Goal: Task Accomplishment & Management: Manage account settings

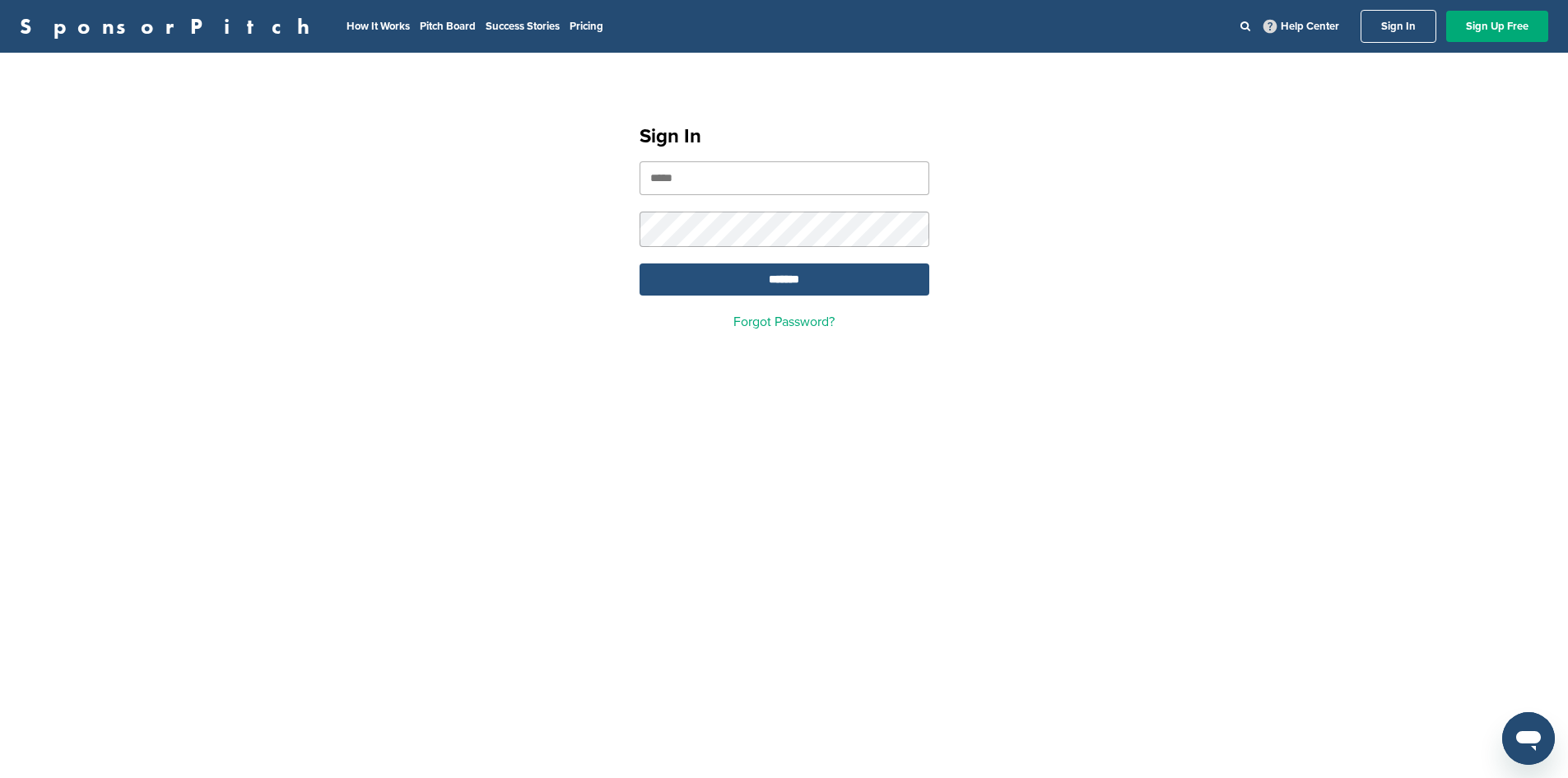
type input "**********"
click at [776, 291] on input "*******" at bounding box center [784, 279] width 290 height 32
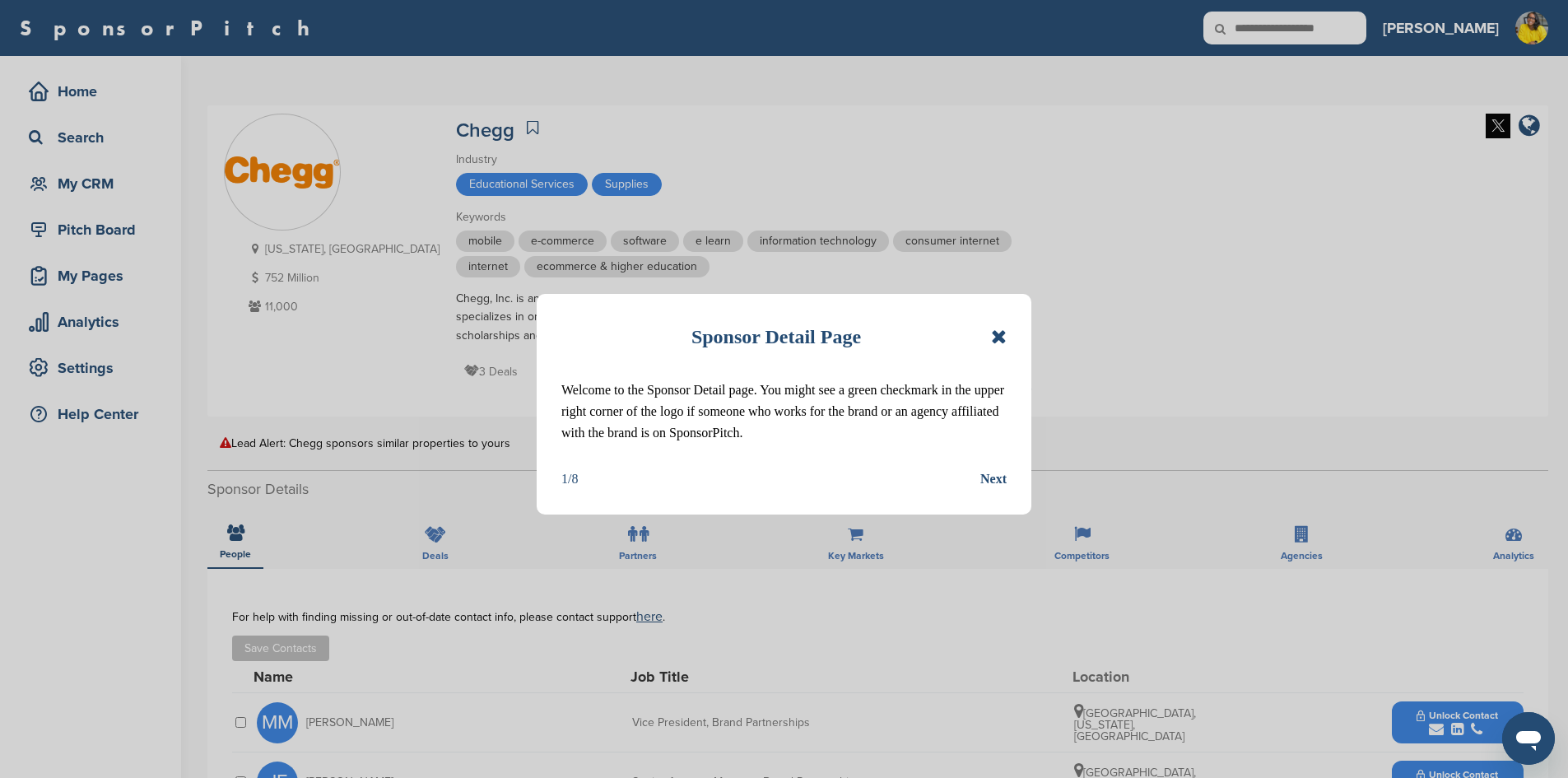
click at [997, 336] on icon at bounding box center [998, 337] width 16 height 20
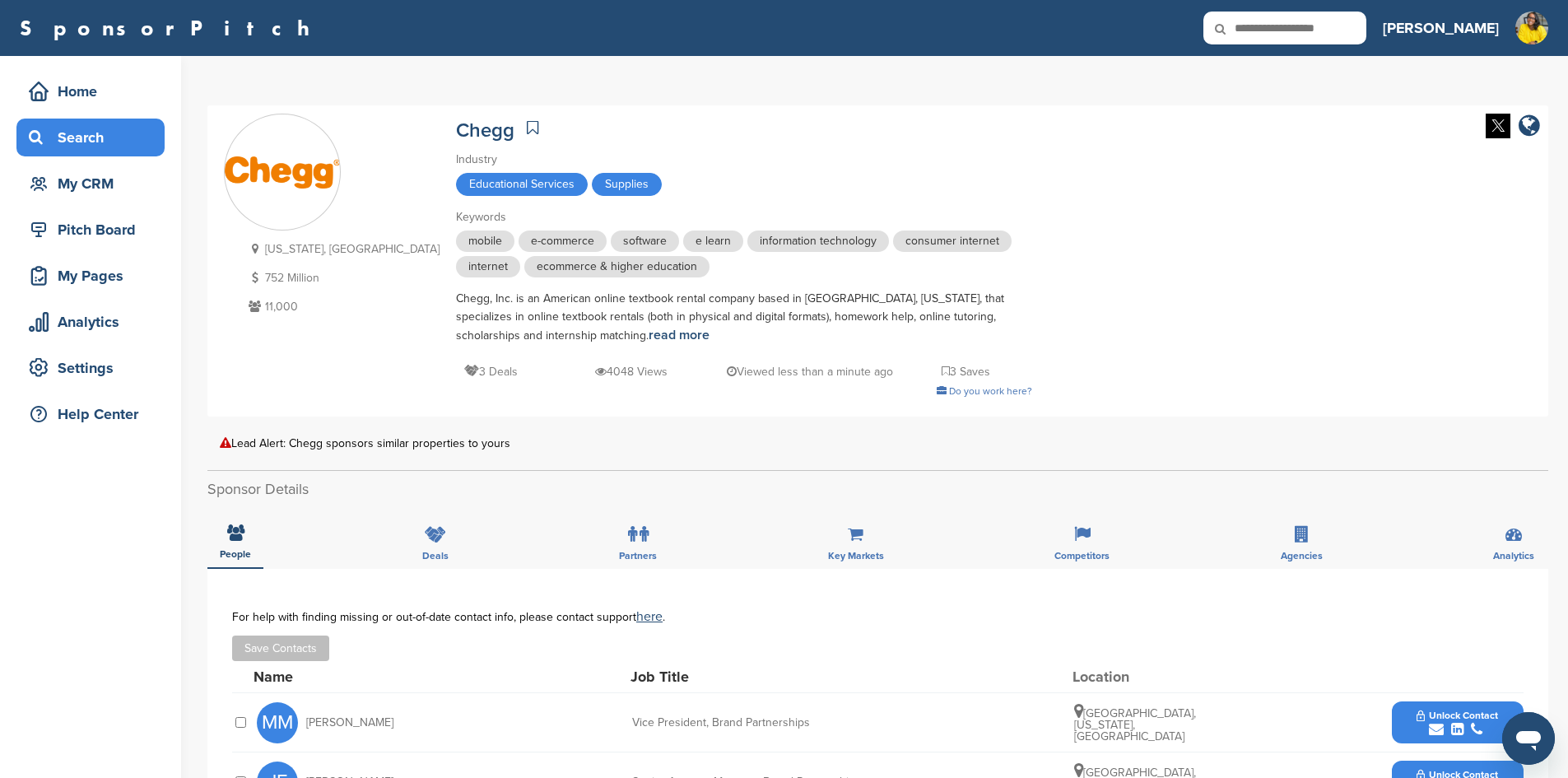
click at [65, 142] on div "Search" at bounding box center [94, 137] width 140 height 29
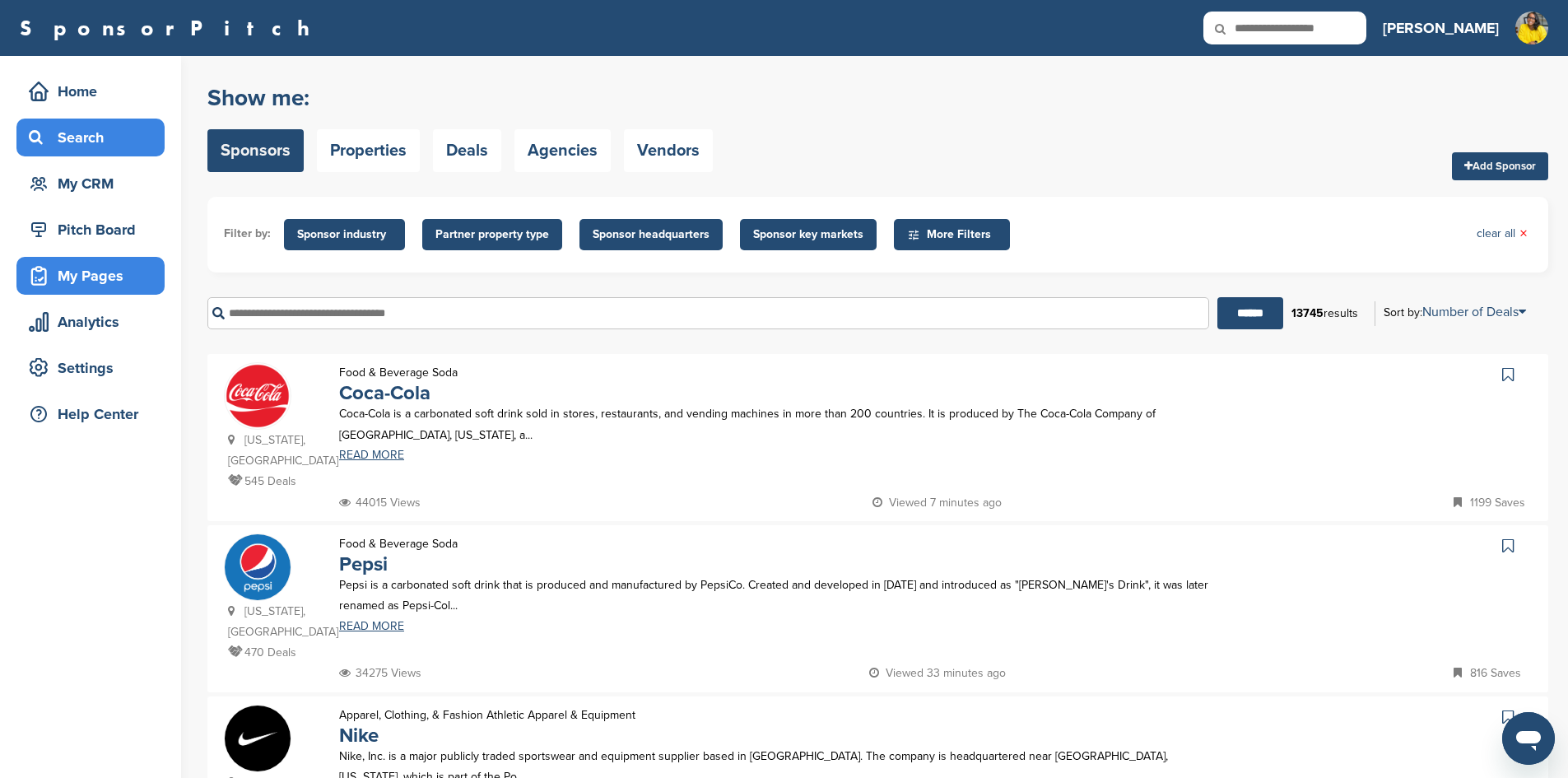
click at [96, 286] on div "My Pages" at bounding box center [94, 275] width 140 height 29
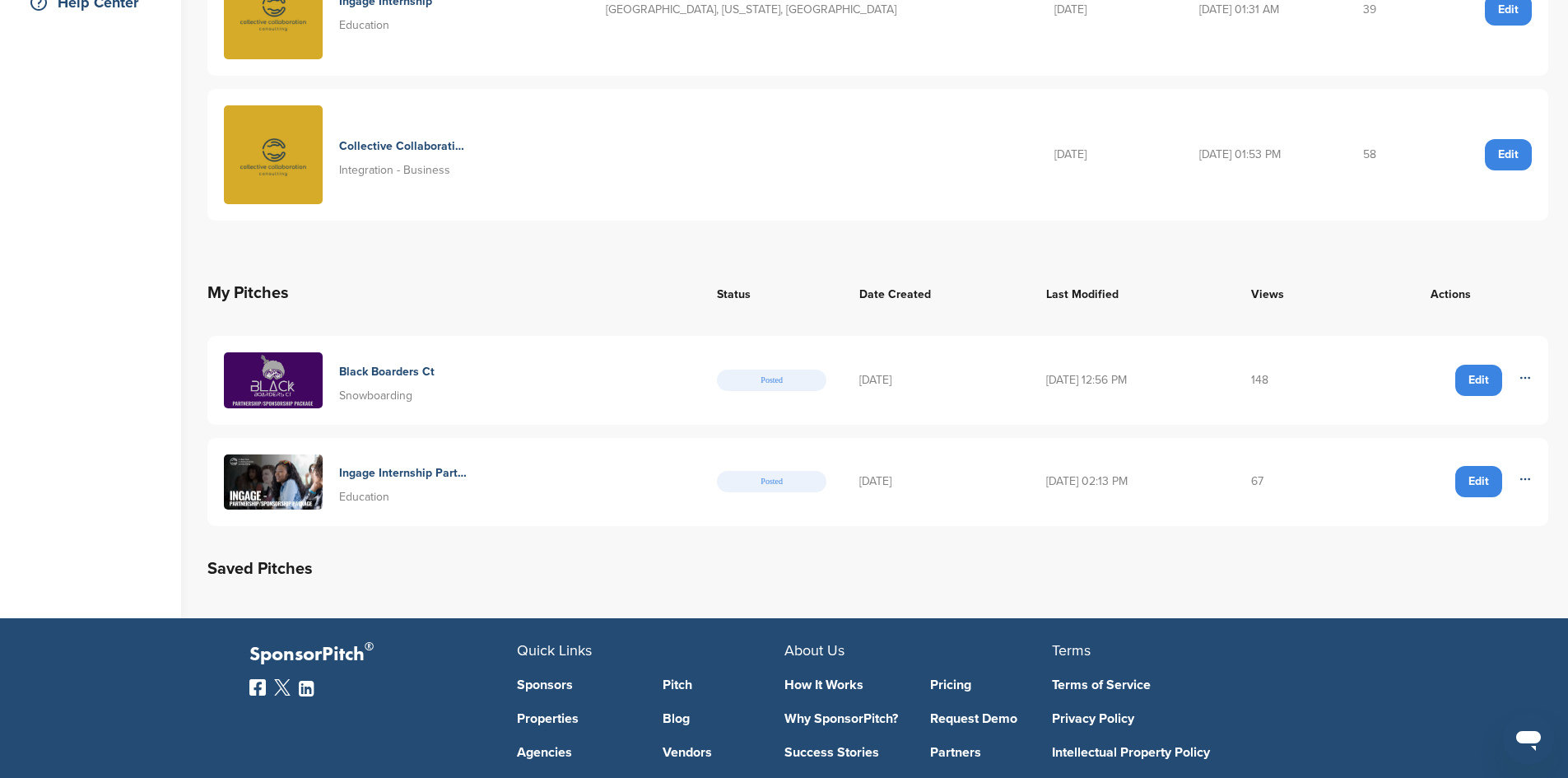
scroll to position [494, 0]
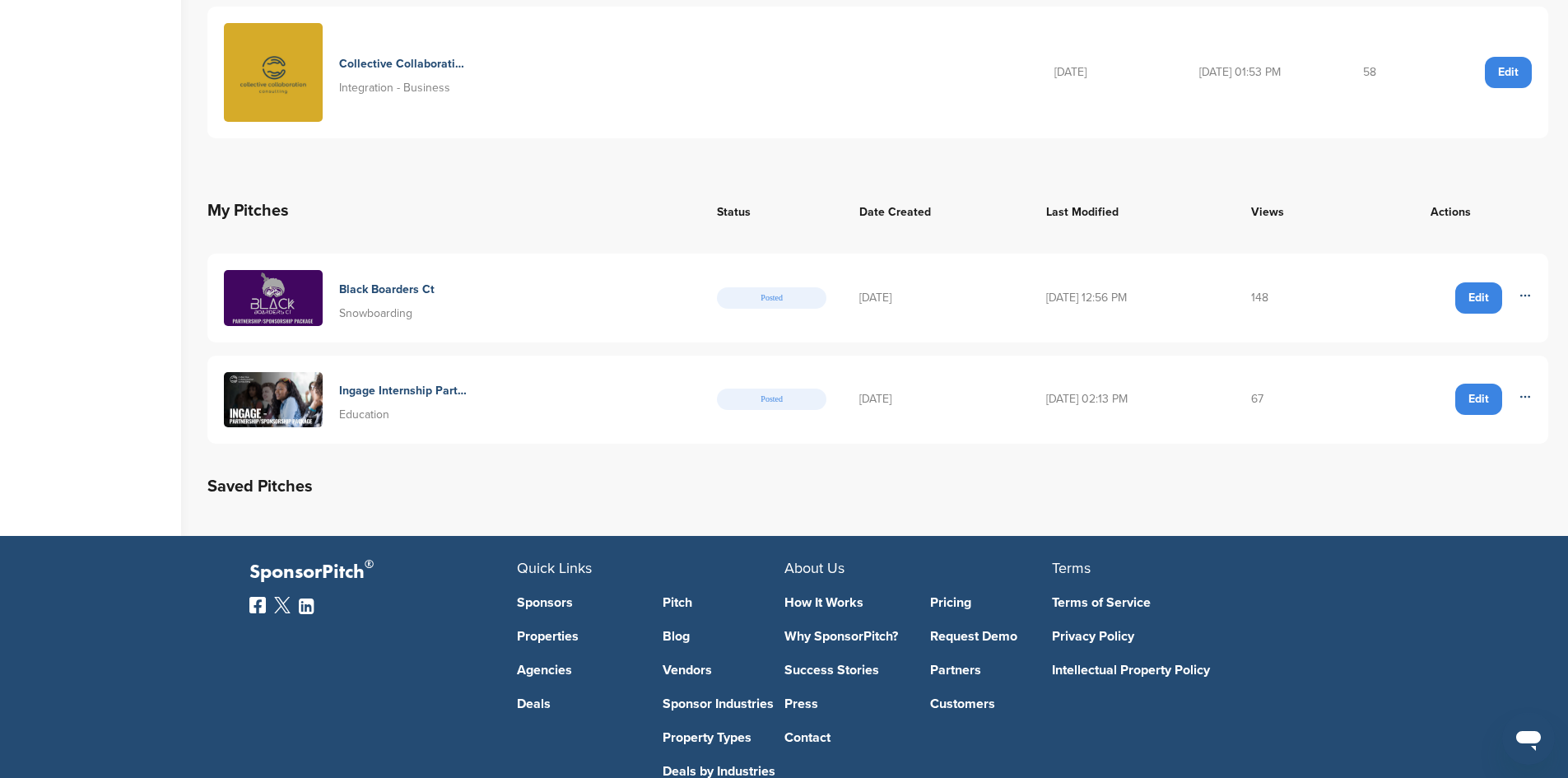
click at [1524, 291] on icon at bounding box center [1525, 296] width 13 height 13
click at [1364, 298] on td "Edit Delete" at bounding box center [1450, 298] width 196 height 89
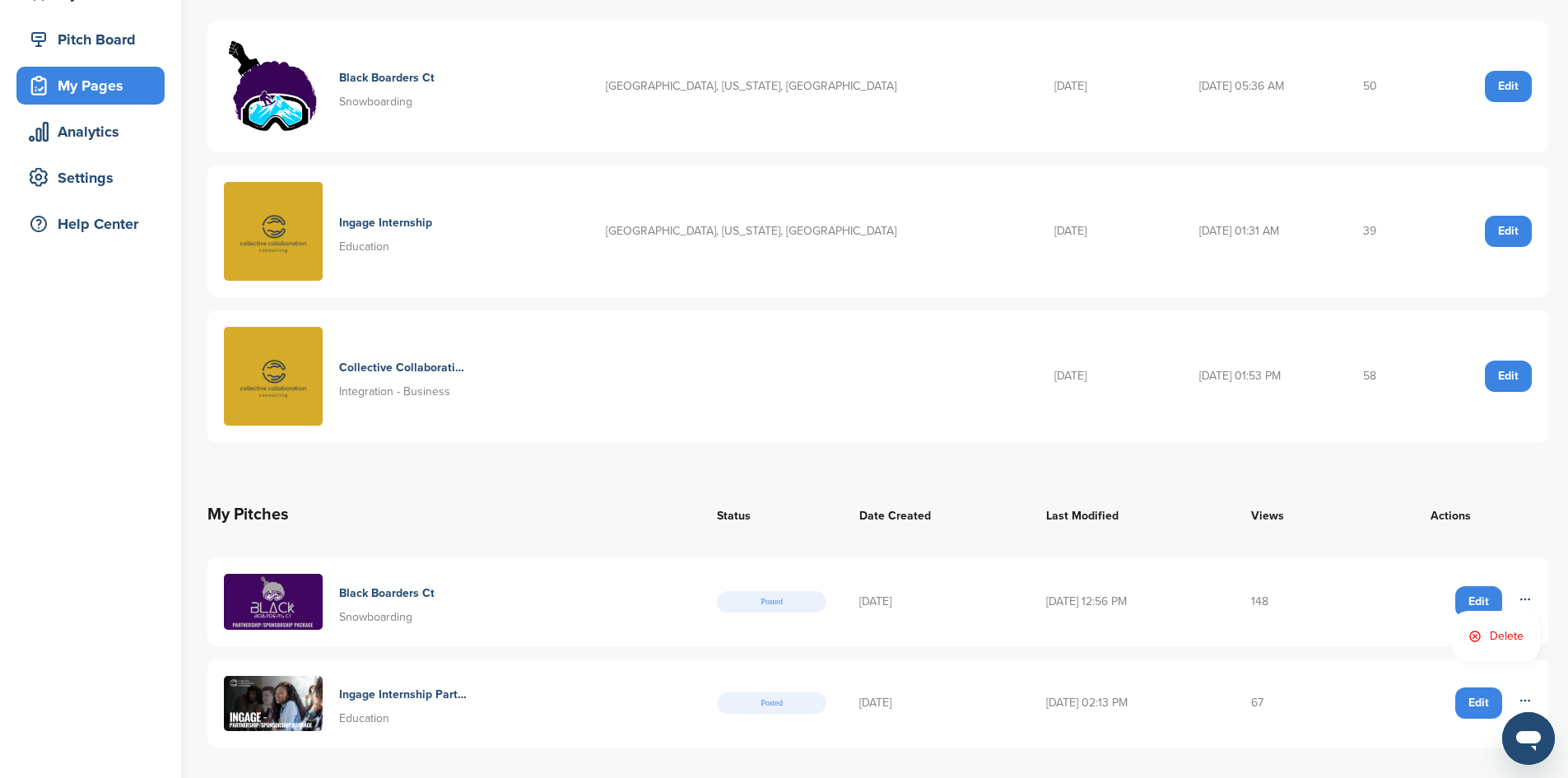
scroll to position [165, 0]
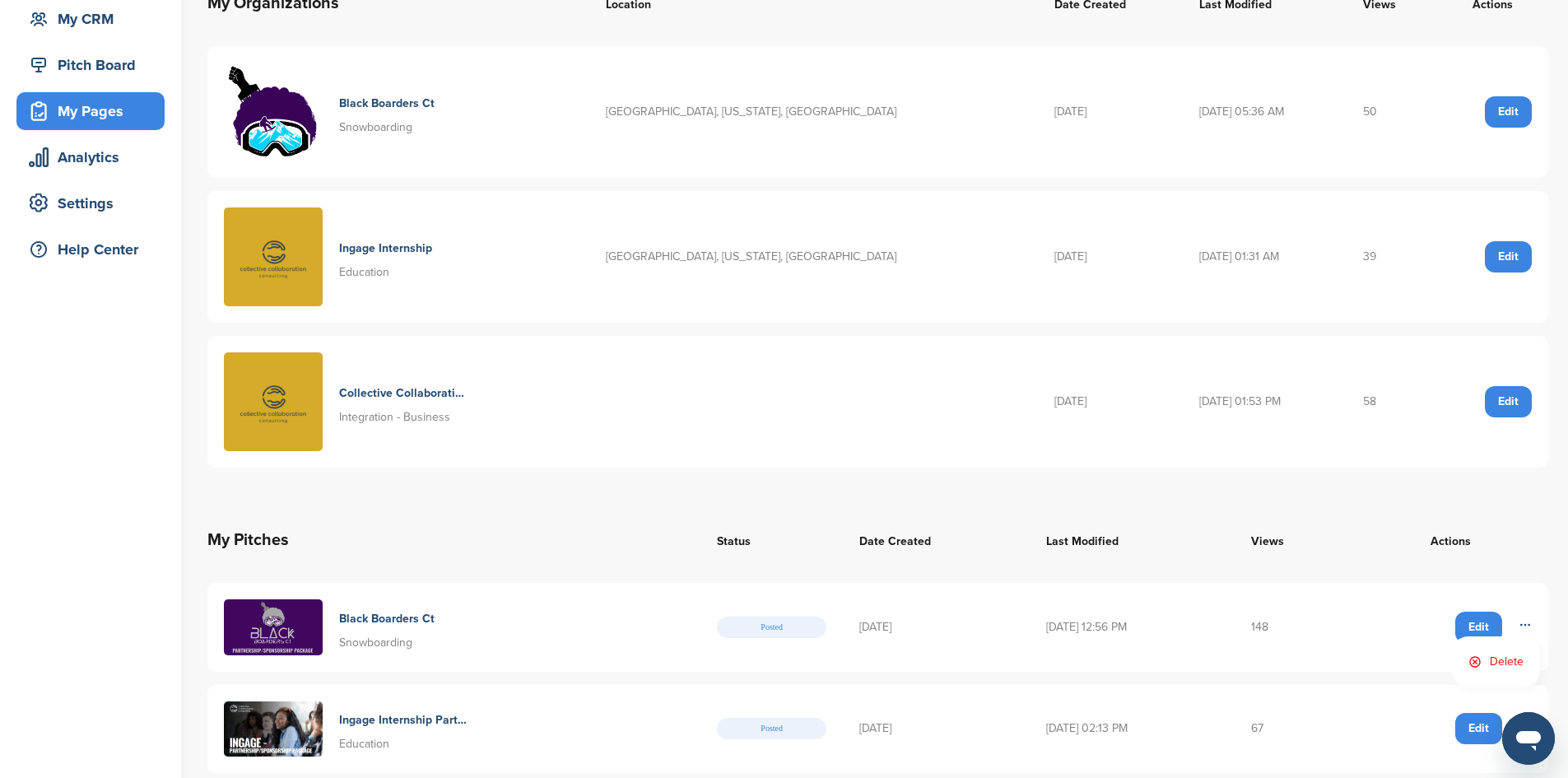
click at [300, 122] on img at bounding box center [273, 112] width 99 height 99
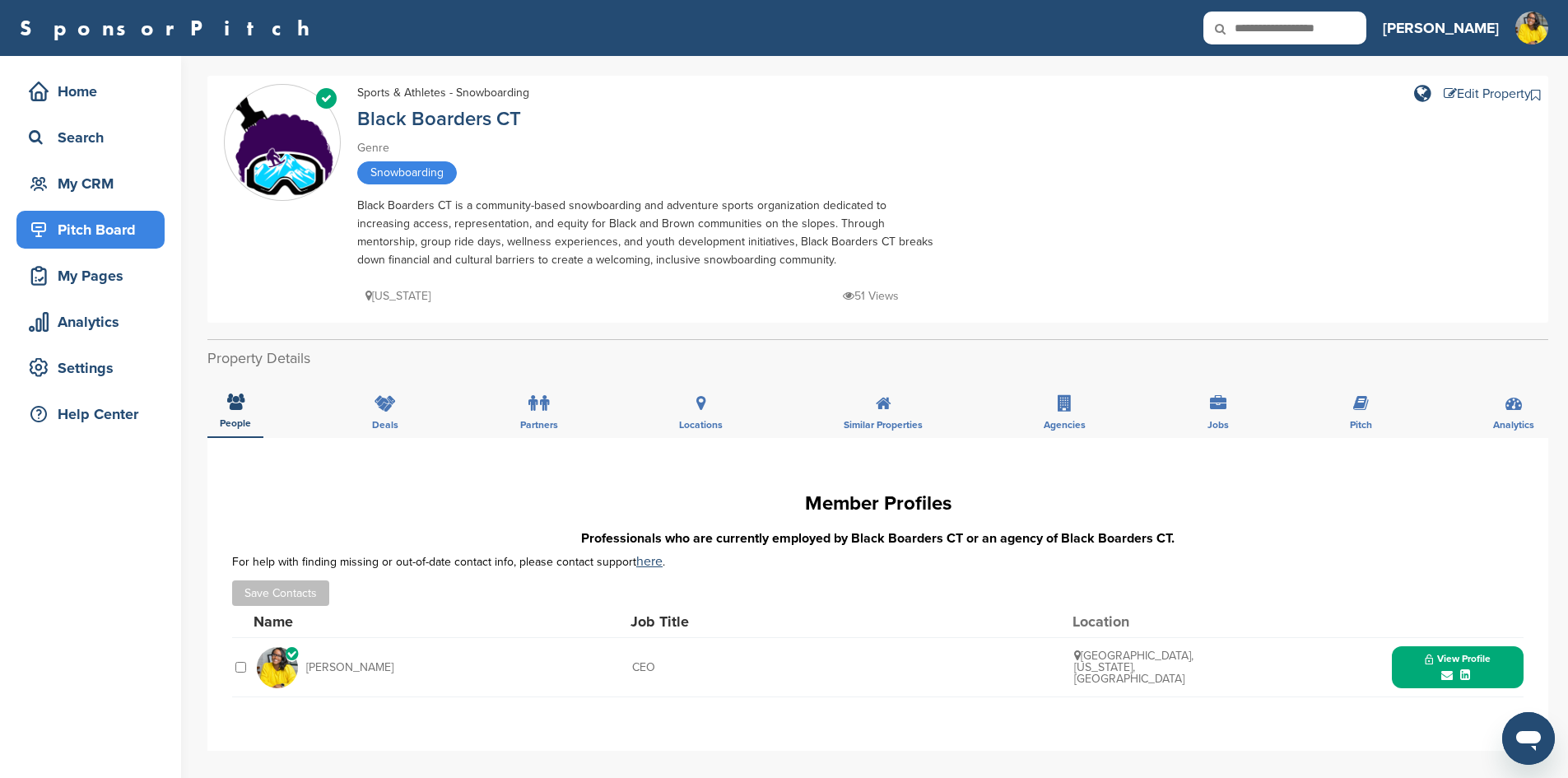
click at [131, 234] on div "Pitch Board" at bounding box center [94, 229] width 140 height 29
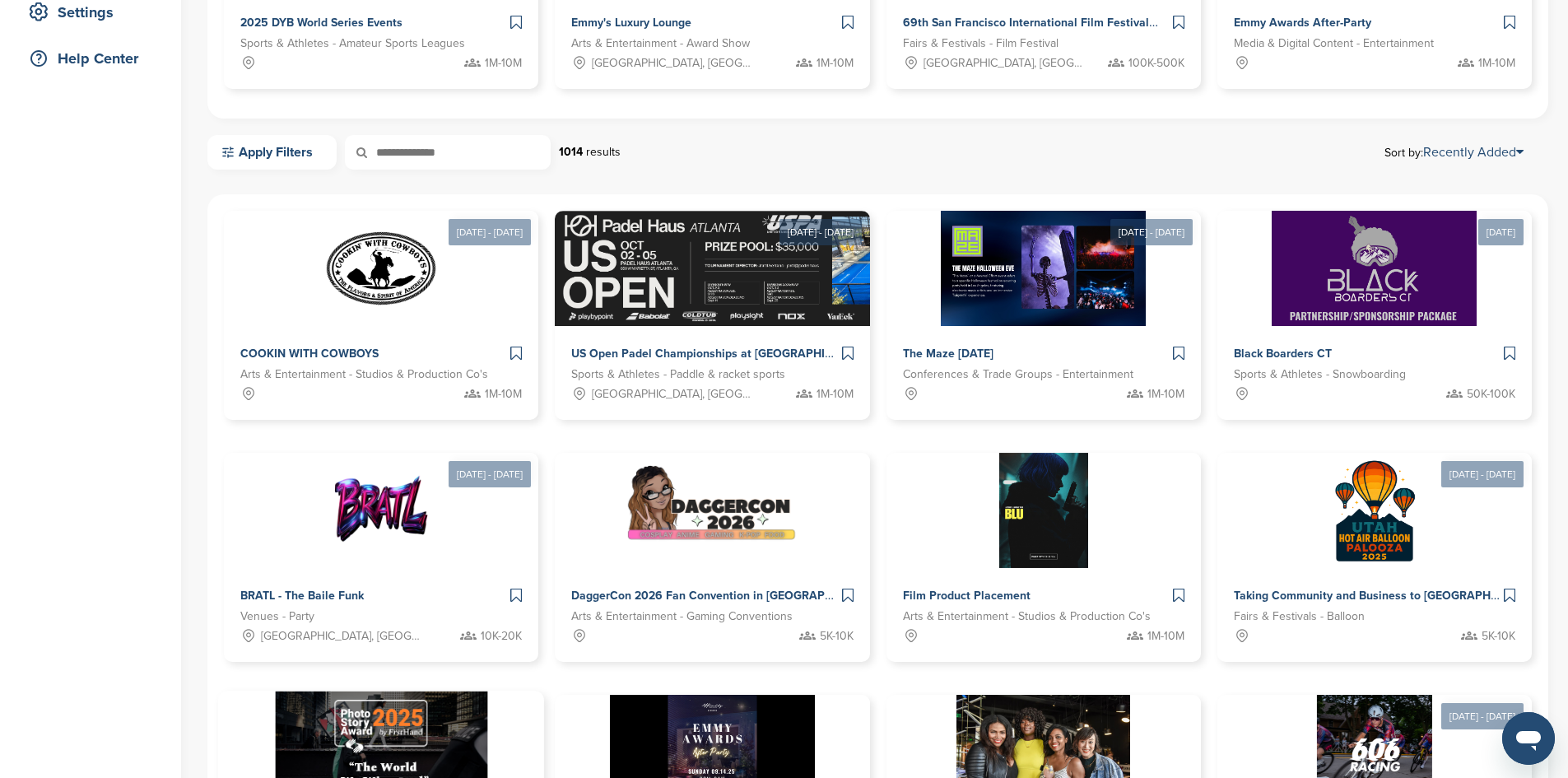
scroll to position [329, 0]
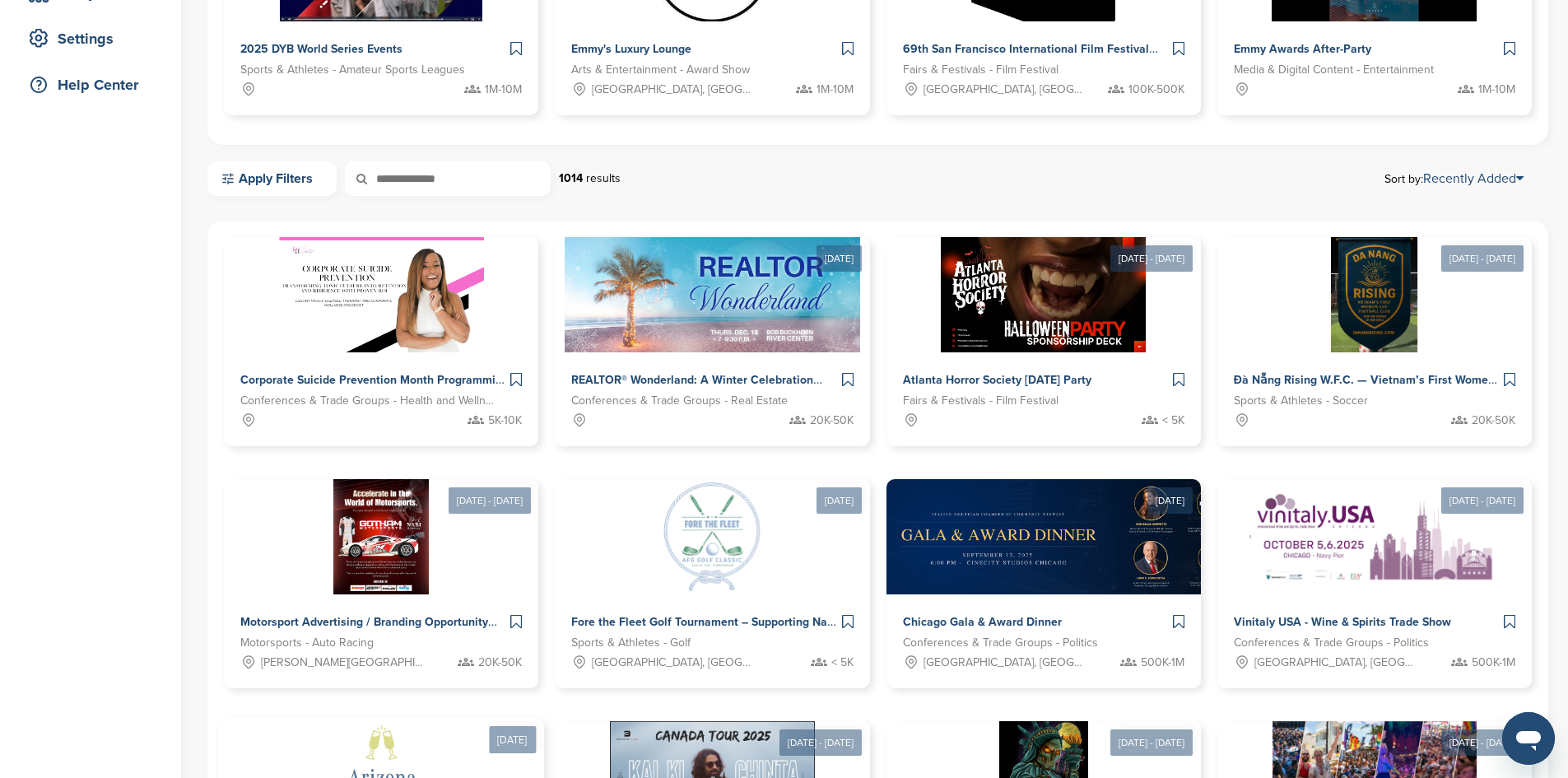
scroll to position [412, 0]
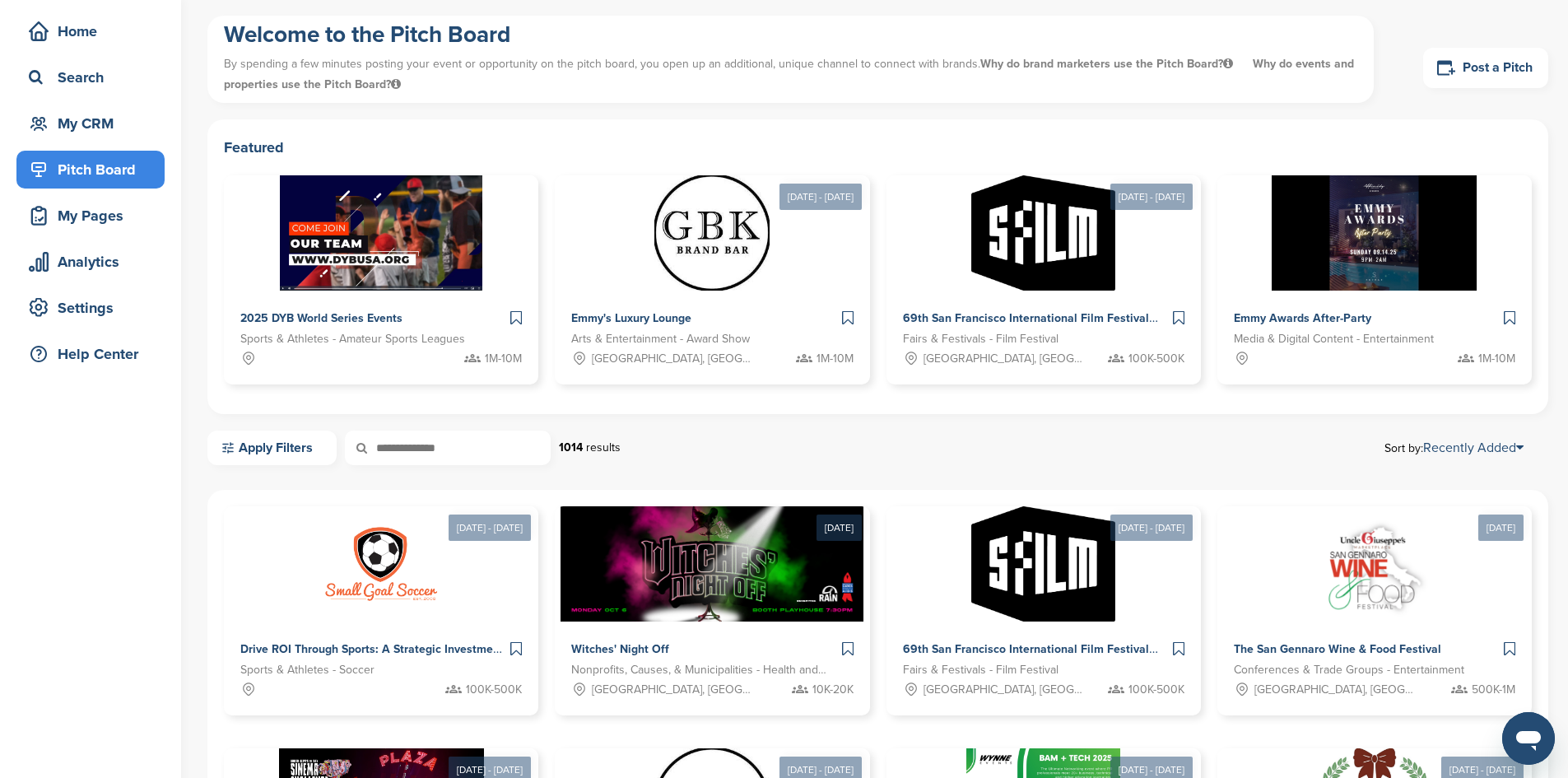
scroll to position [50, 0]
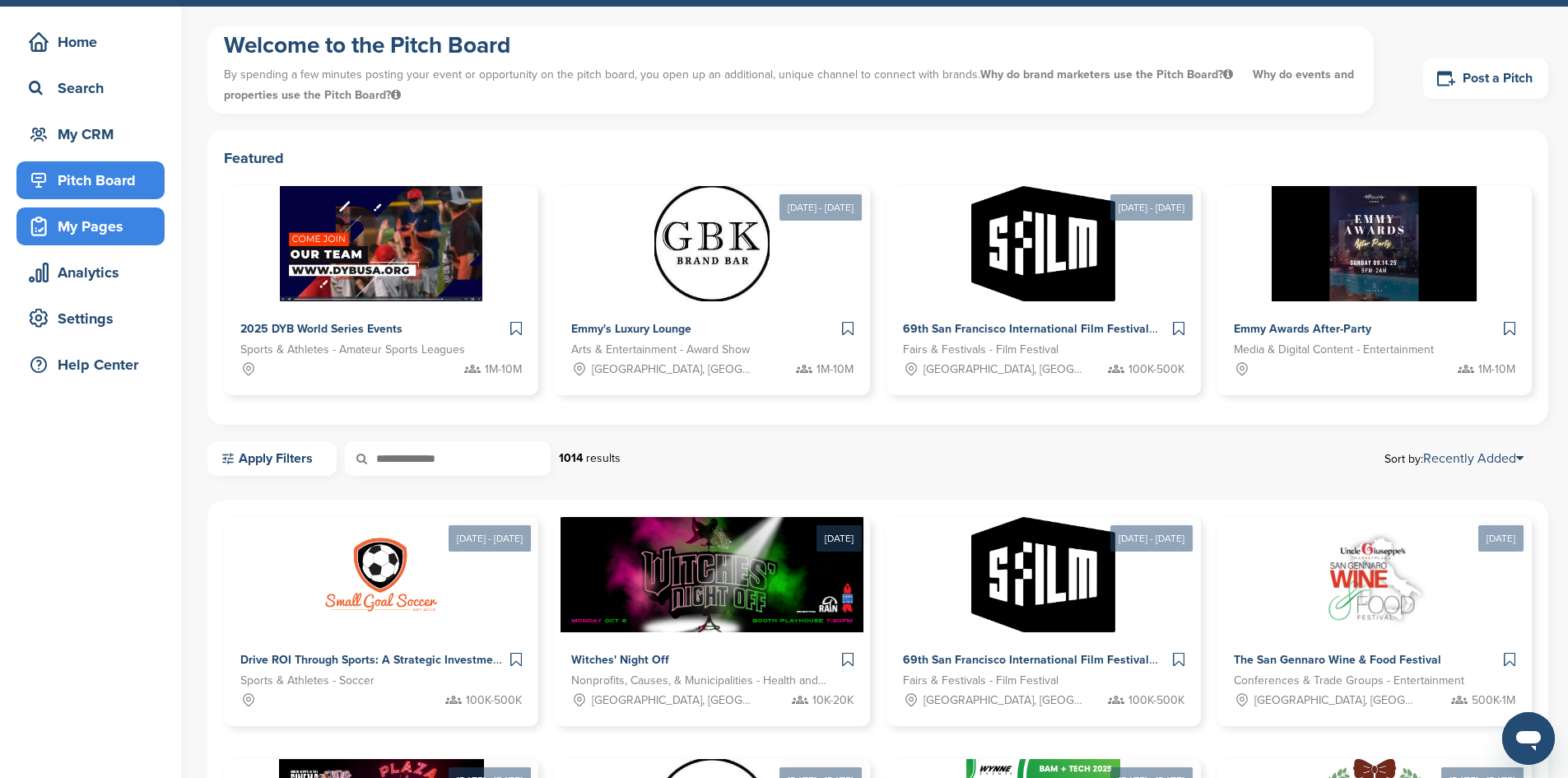
click at [78, 233] on div "My Pages" at bounding box center [94, 226] width 140 height 29
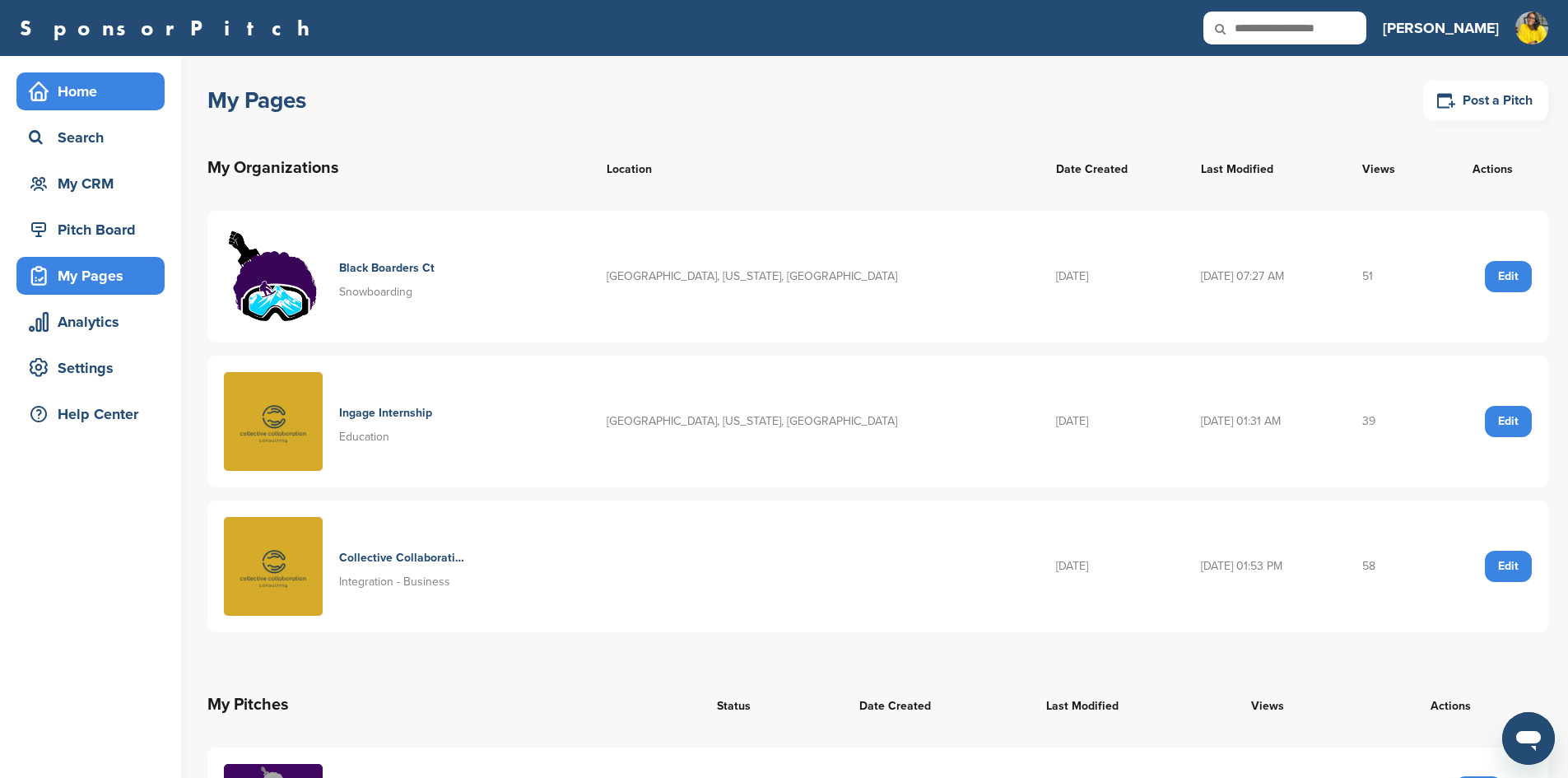
click at [100, 103] on div "Home" at bounding box center [94, 91] width 140 height 29
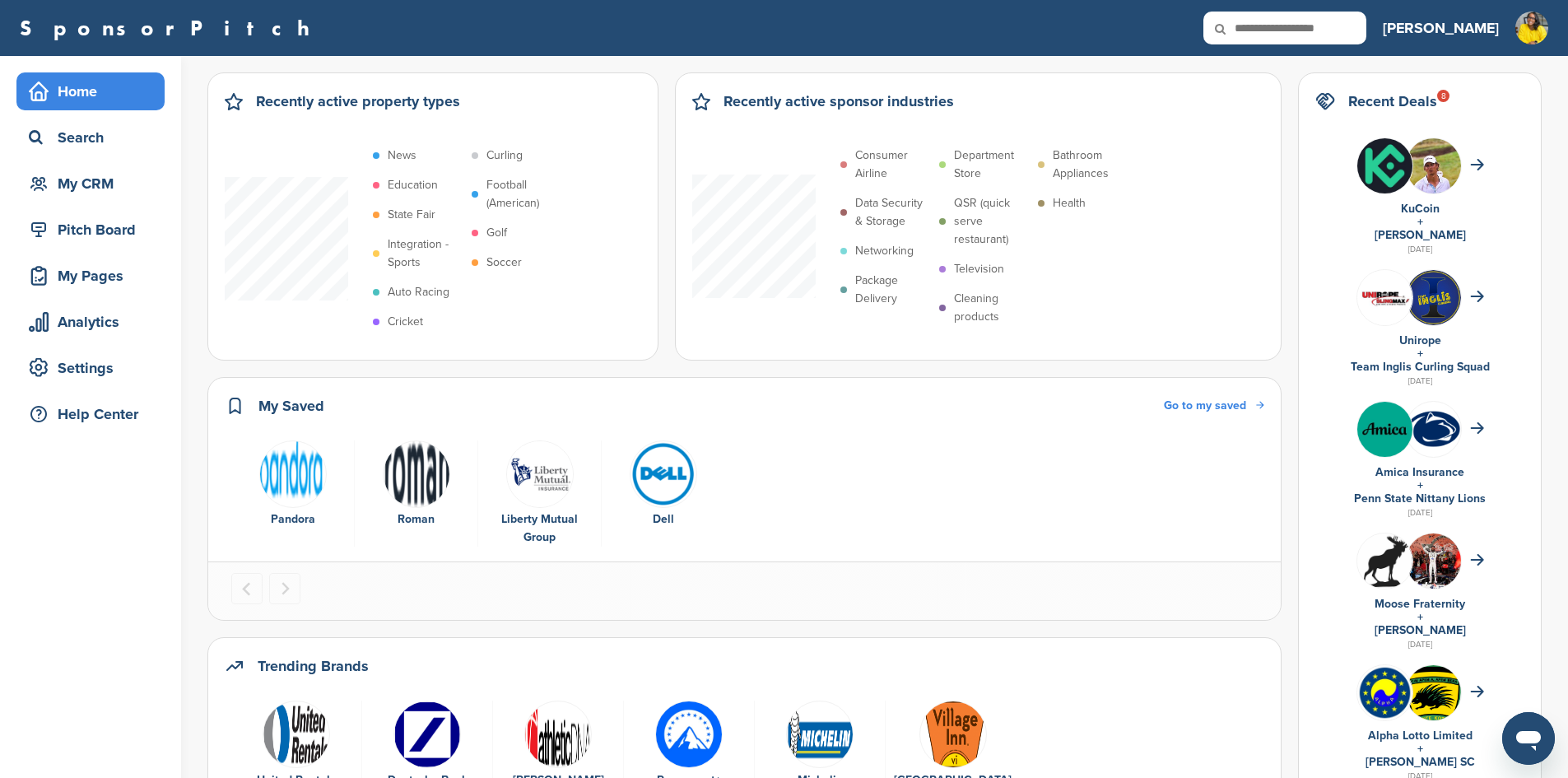
click at [415, 248] on p "Integration - Sports" at bounding box center [425, 253] width 76 height 36
